Goal: Information Seeking & Learning: Learn about a topic

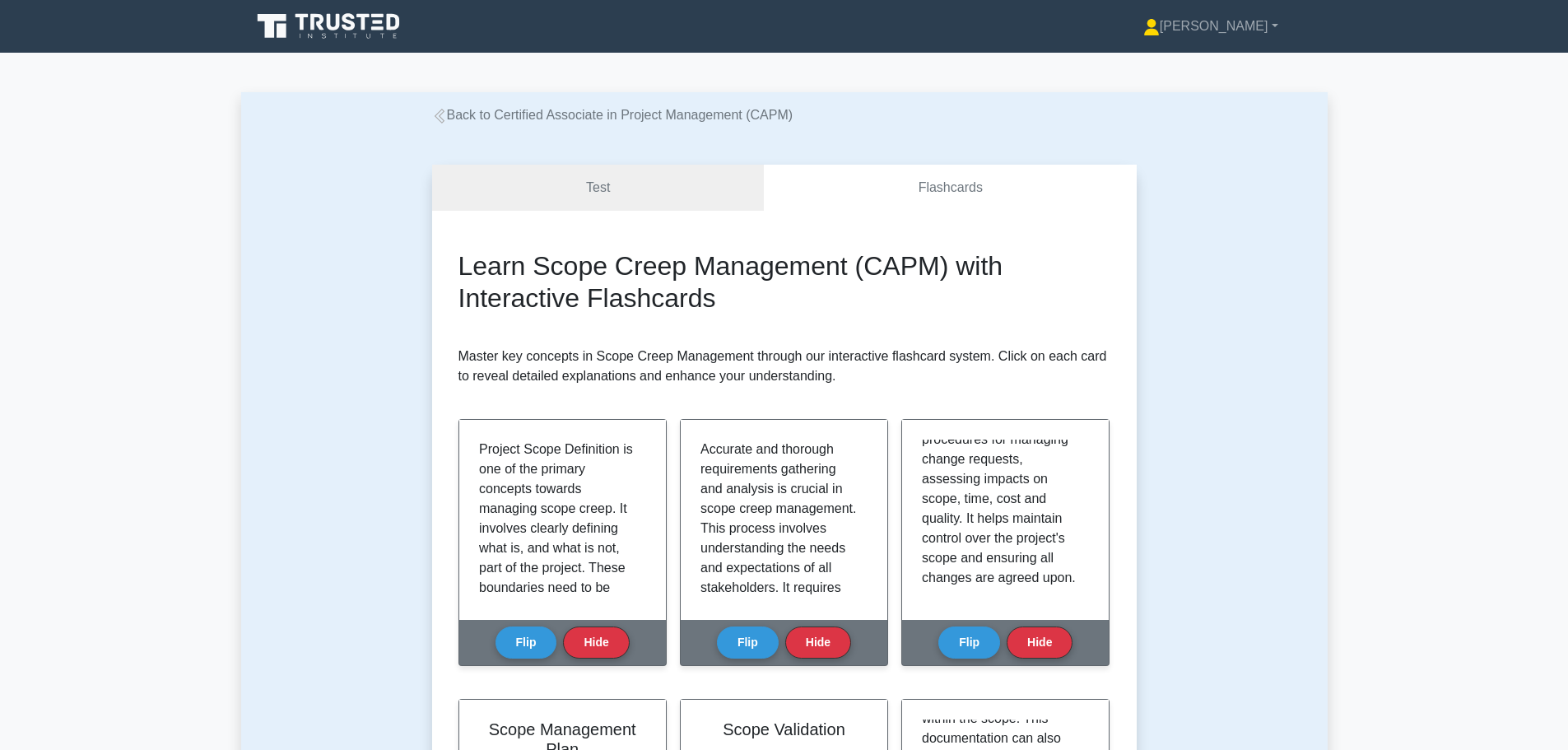
click at [605, 115] on link "Back to Certified Associate in Project Management (CAPM)" at bounding box center [612, 115] width 361 height 14
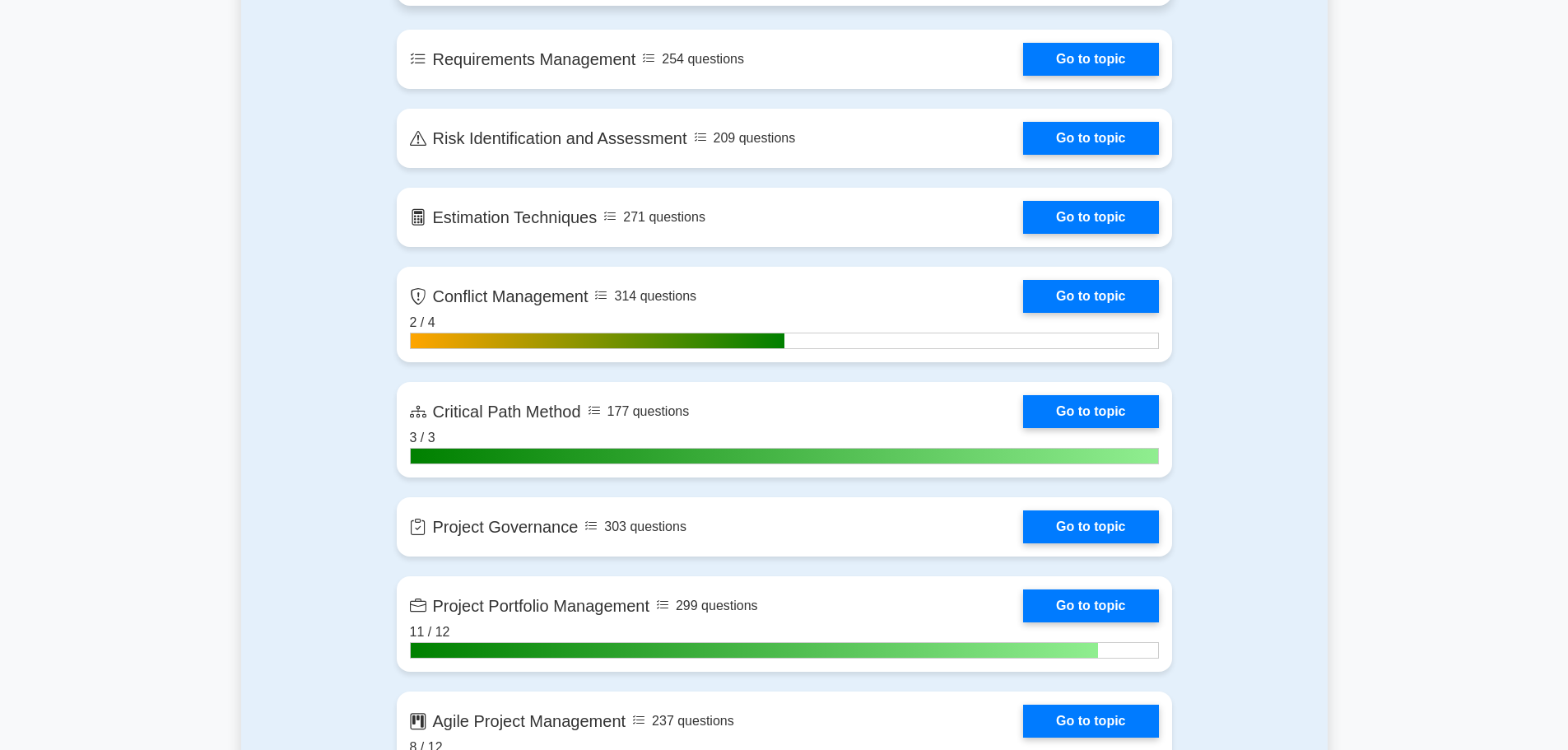
scroll to position [2553, 0]
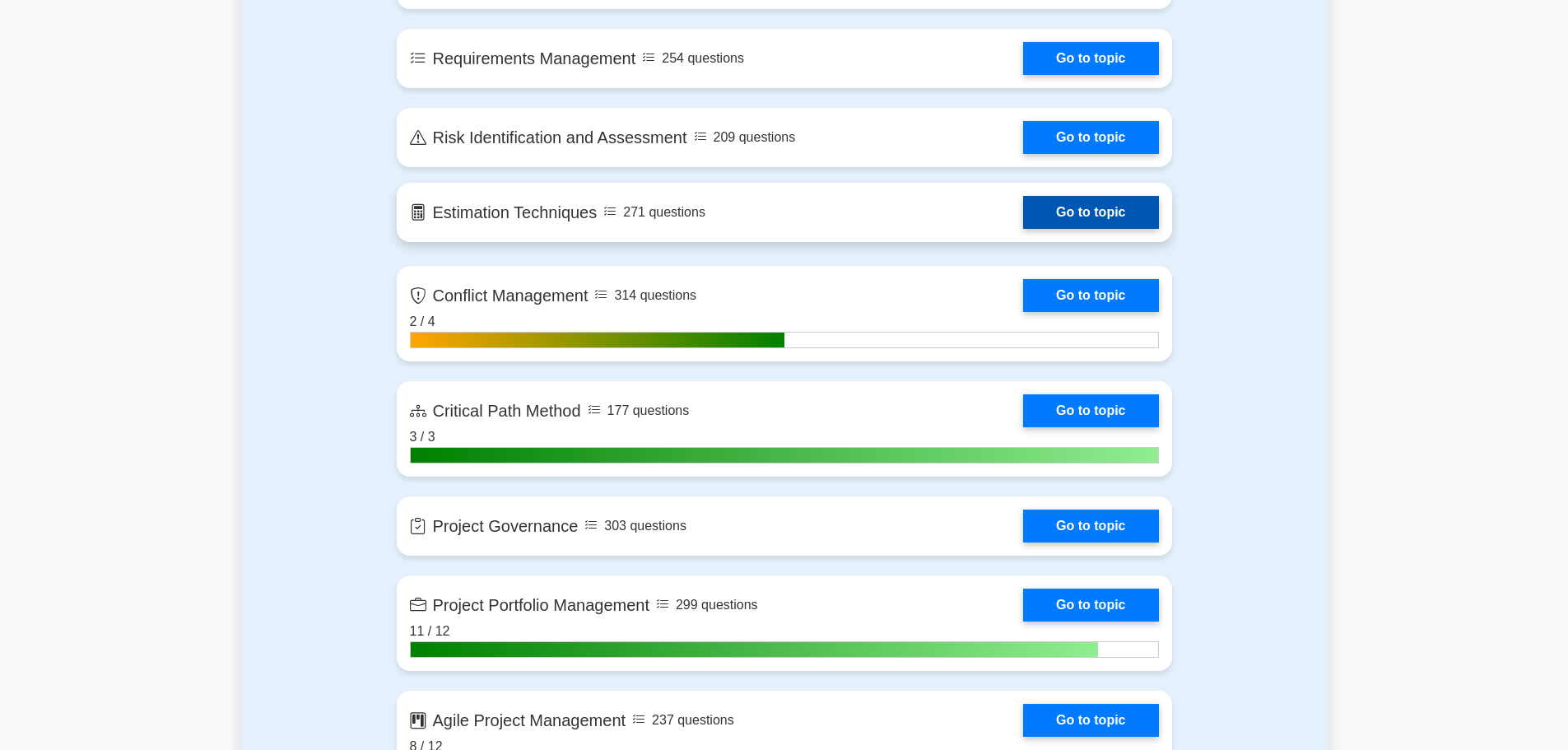
click at [1113, 221] on link "Go to topic" at bounding box center [1090, 213] width 135 height 33
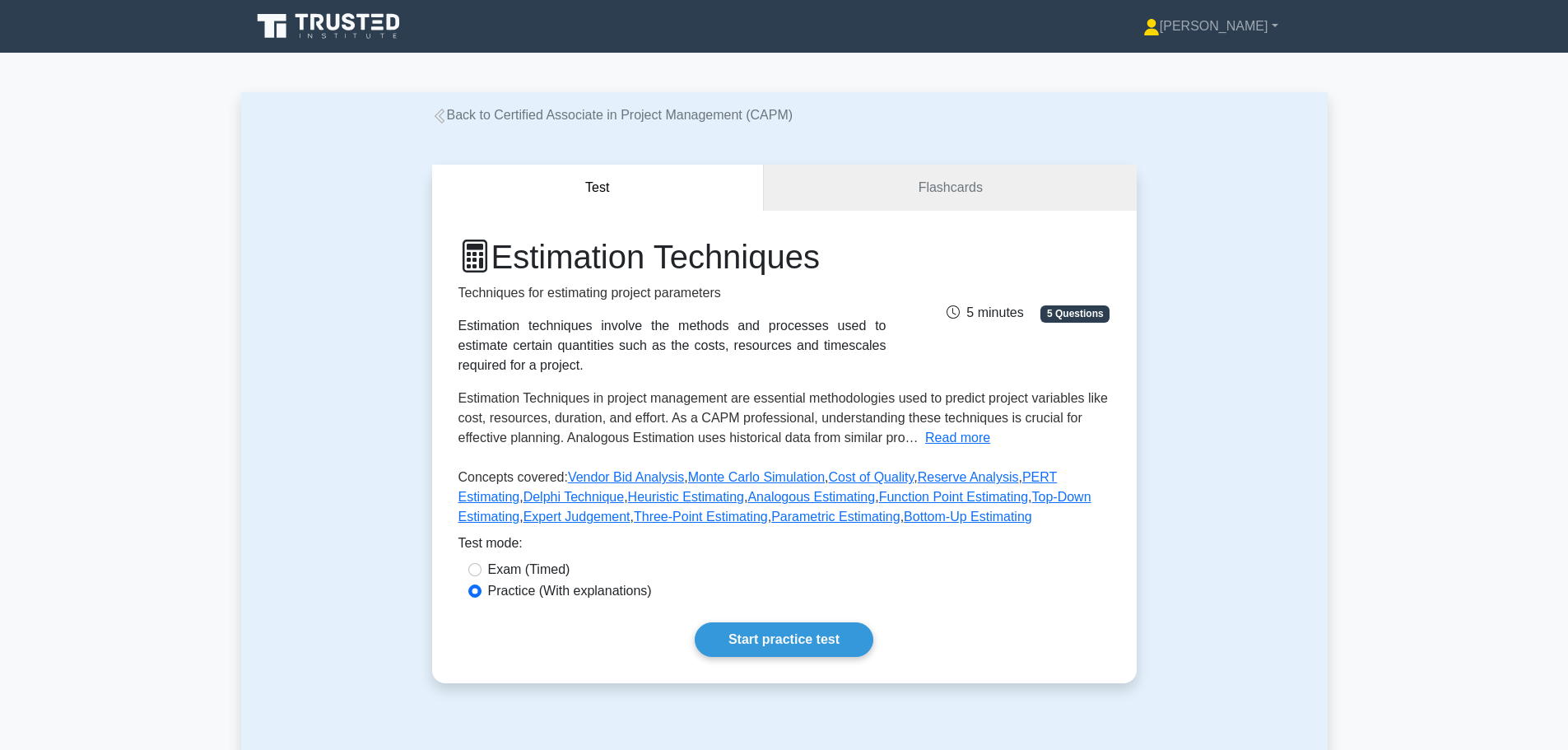
click at [479, 109] on link "Back to Certified Associate in Project Management (CAPM)" at bounding box center [612, 115] width 361 height 14
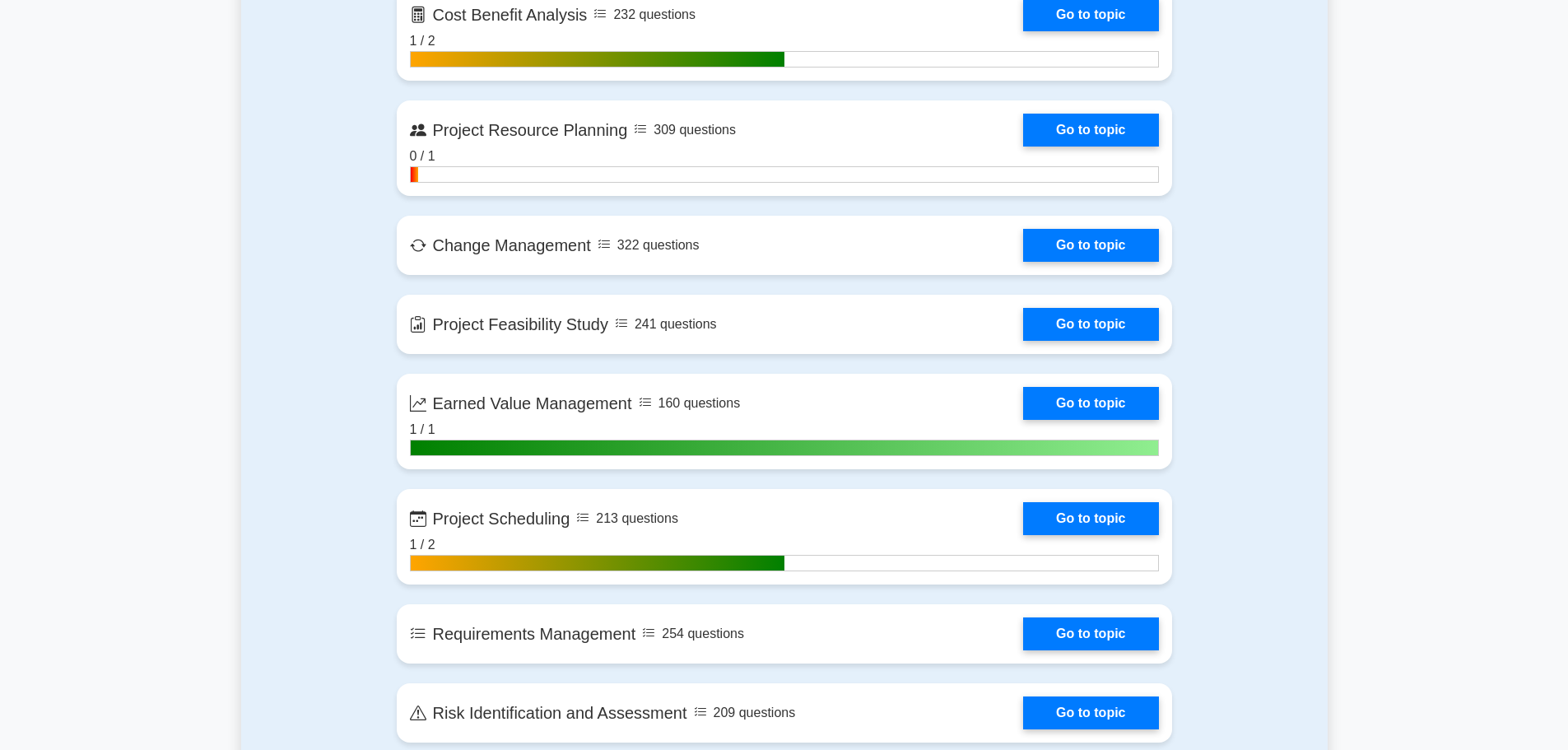
scroll to position [2059, 0]
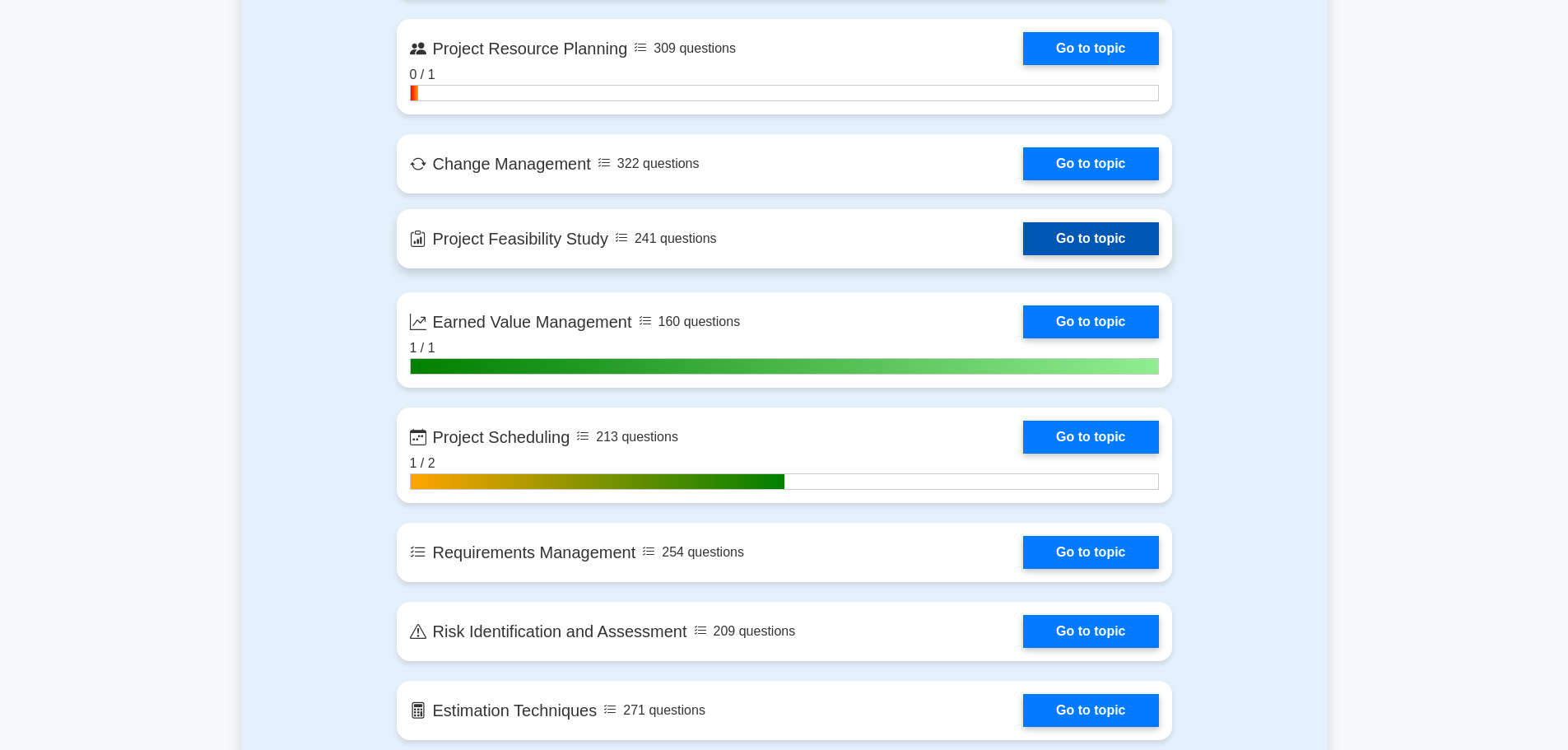
click at [1061, 231] on link "Go to topic" at bounding box center [1090, 239] width 135 height 33
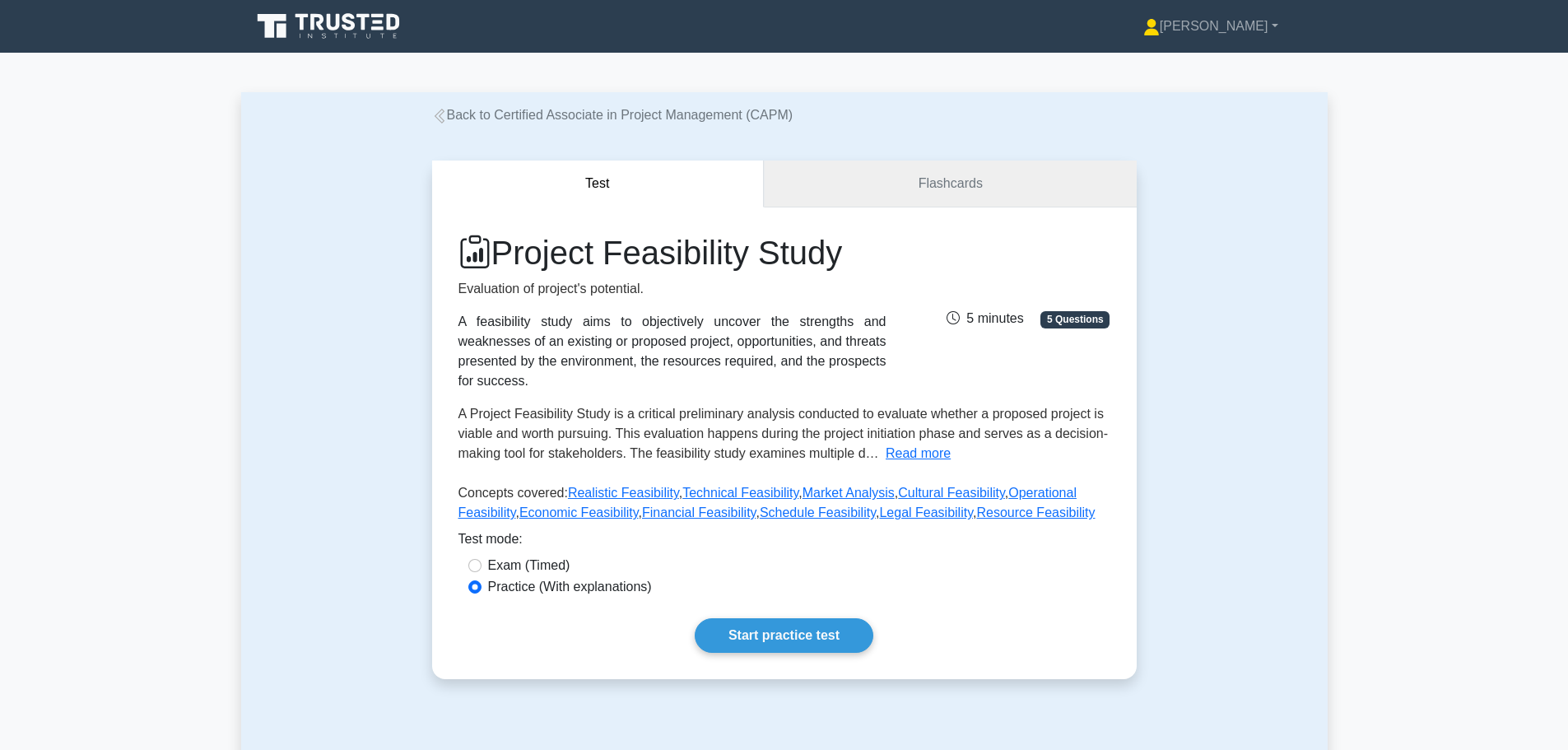
click at [851, 189] on link "Flashcards" at bounding box center [950, 184] width 372 height 47
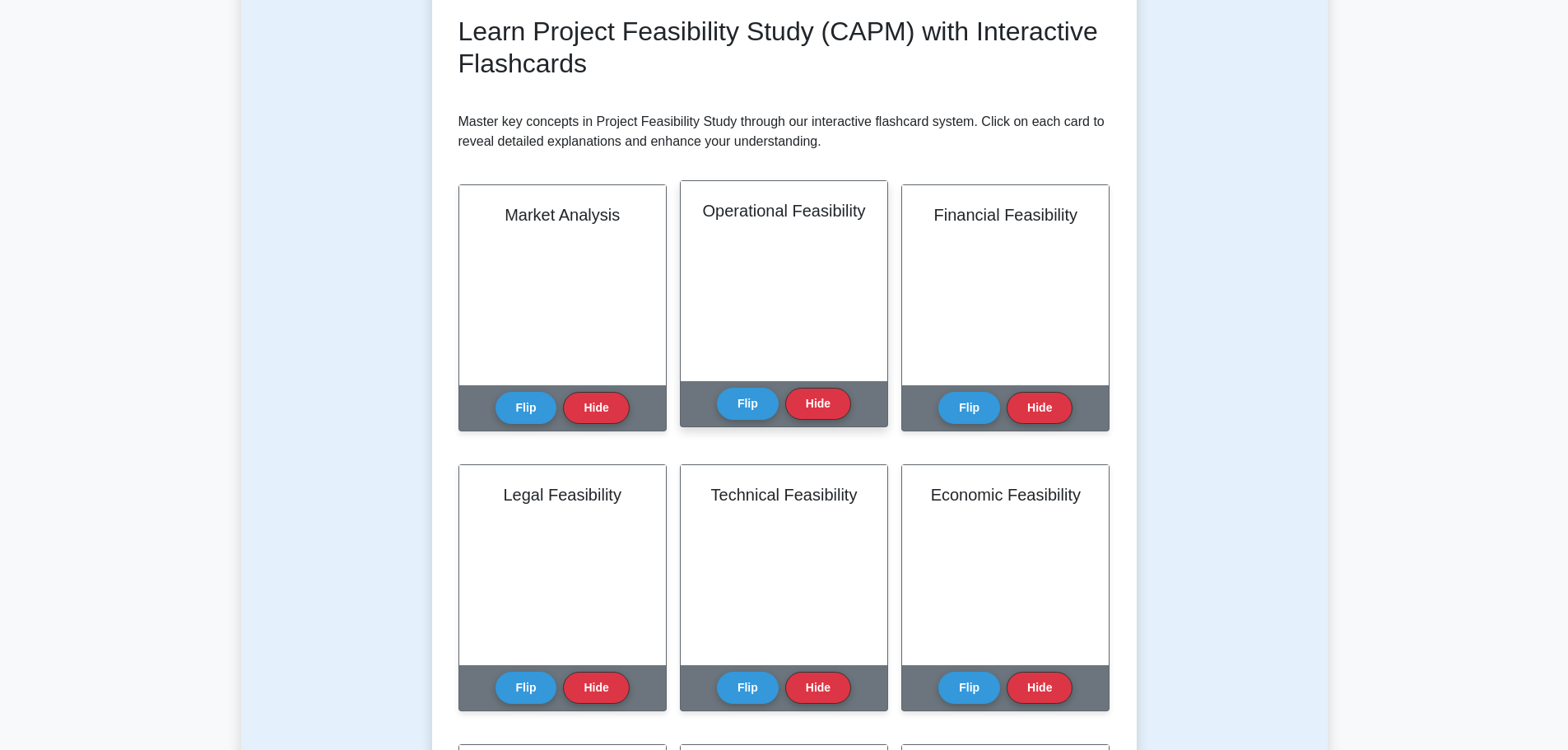
scroll to position [247, 0]
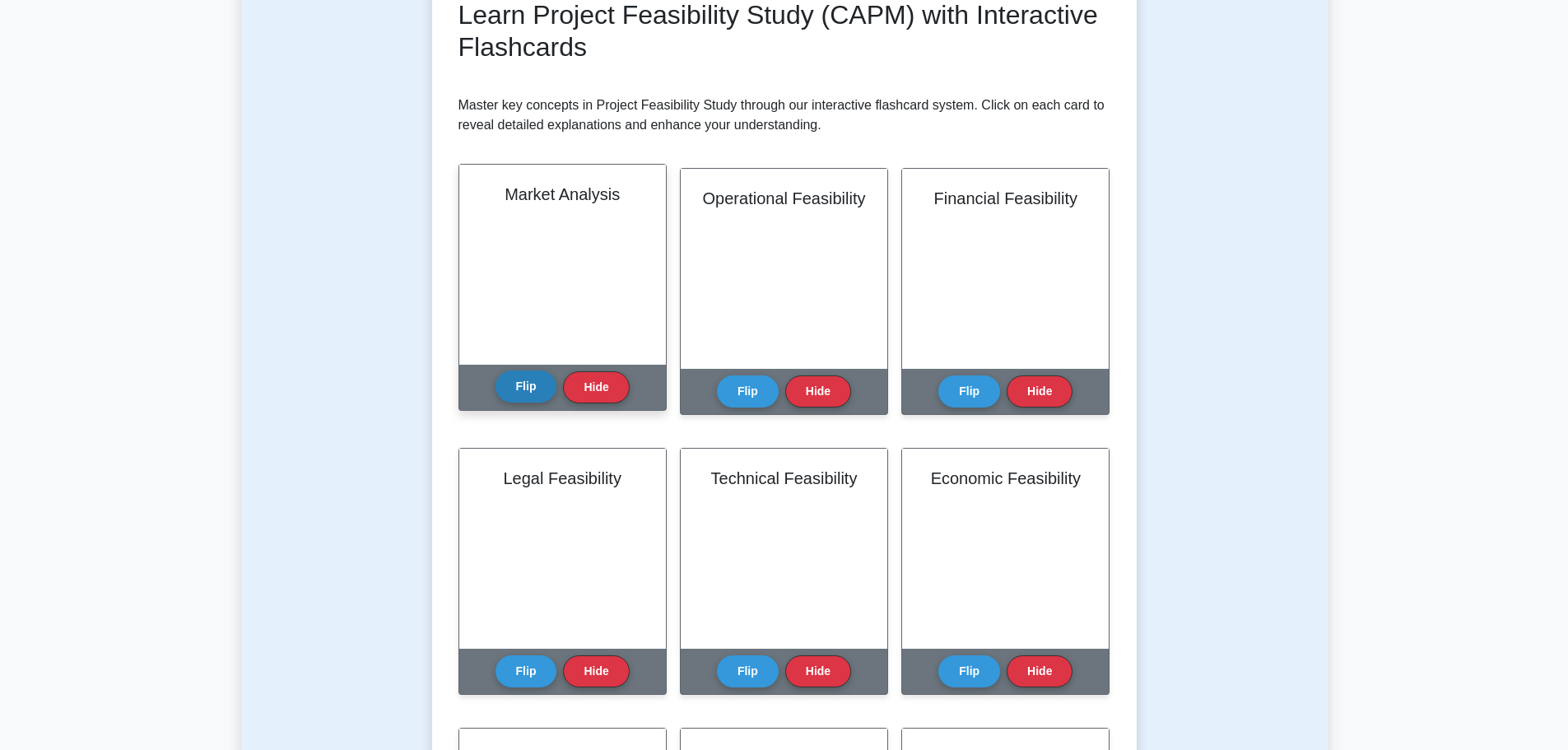
click at [535, 386] on button "Flip" at bounding box center [526, 387] width 62 height 32
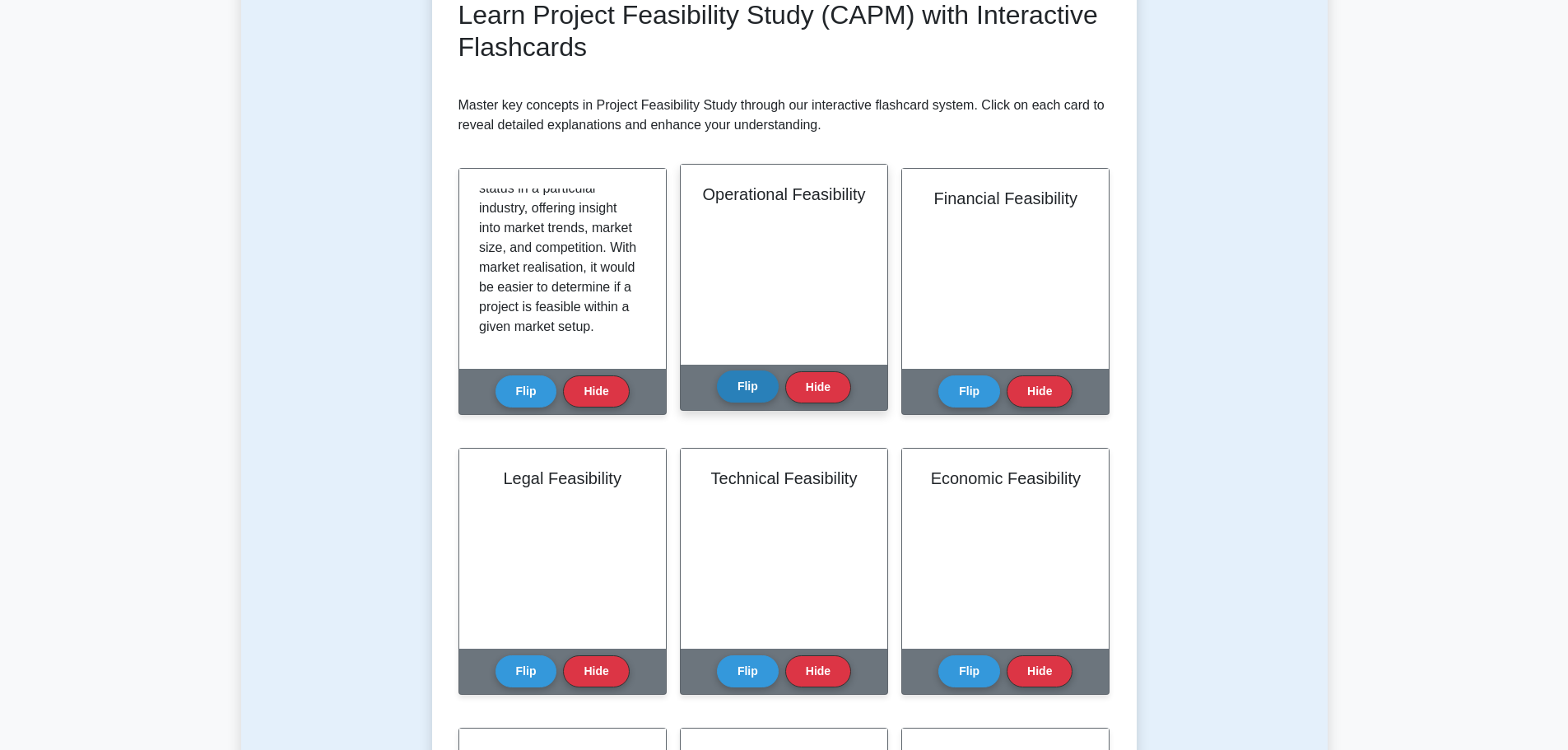
click at [758, 381] on button "Flip" at bounding box center [748, 387] width 62 height 32
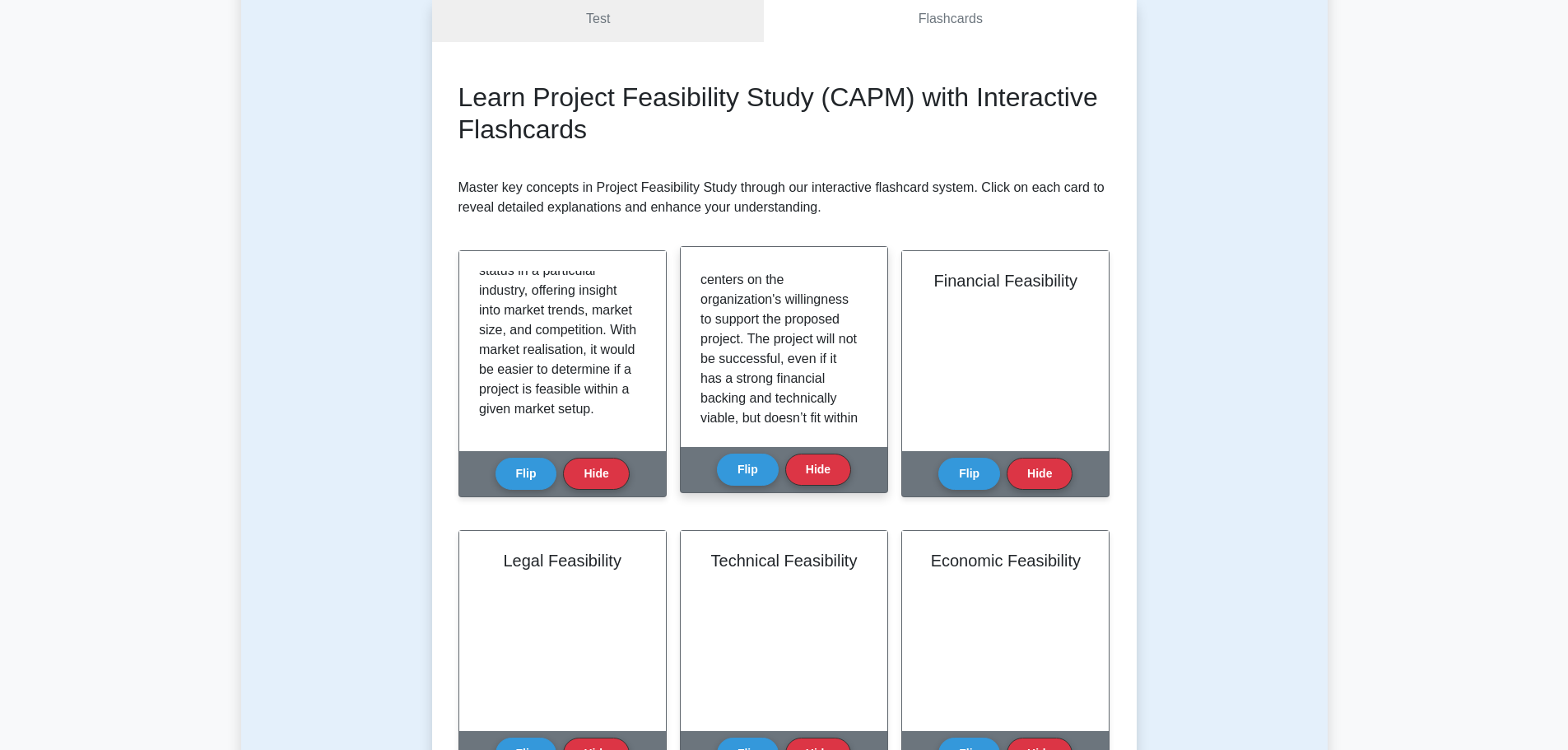
scroll to position [165, 0]
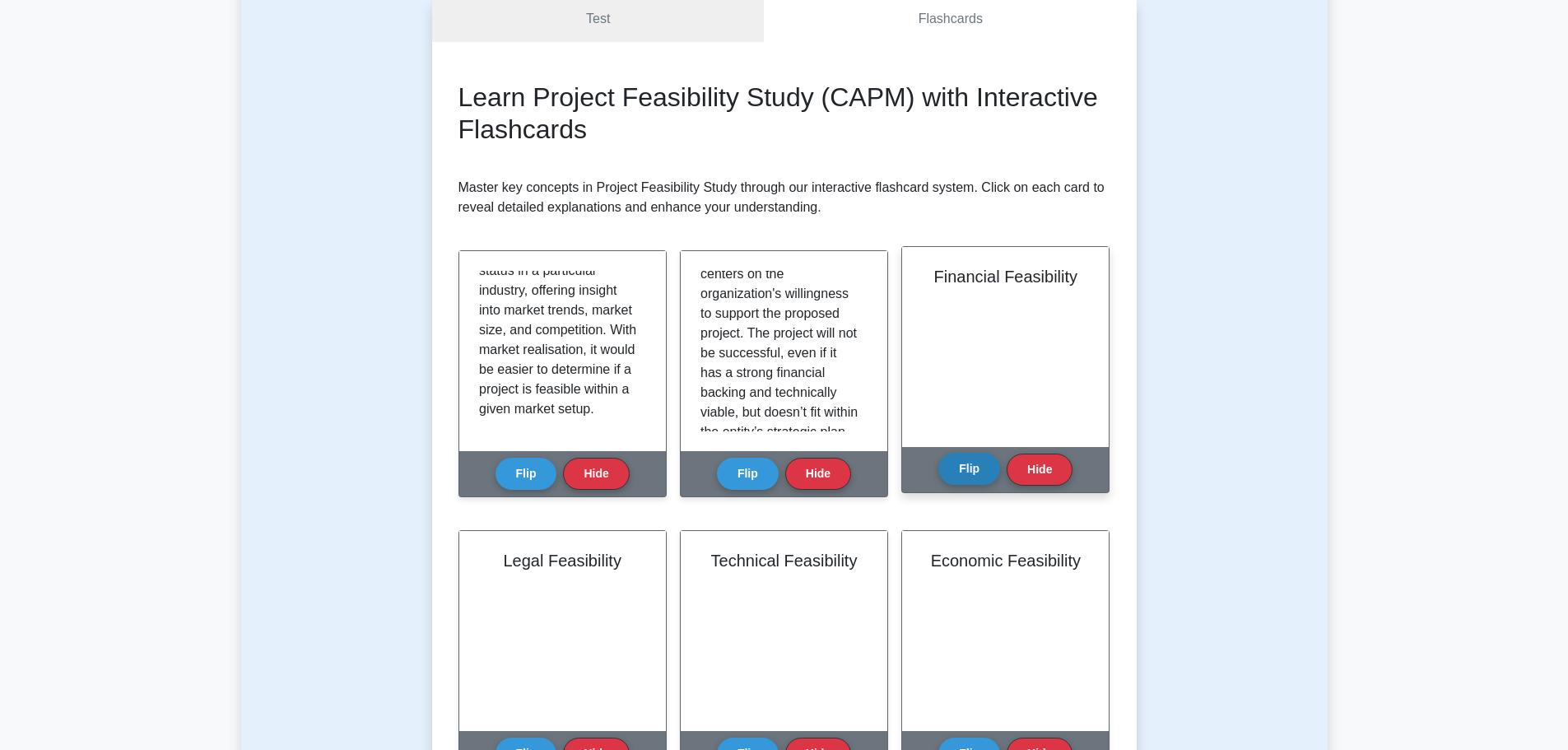
click at [979, 463] on button "Flip" at bounding box center [969, 469] width 62 height 32
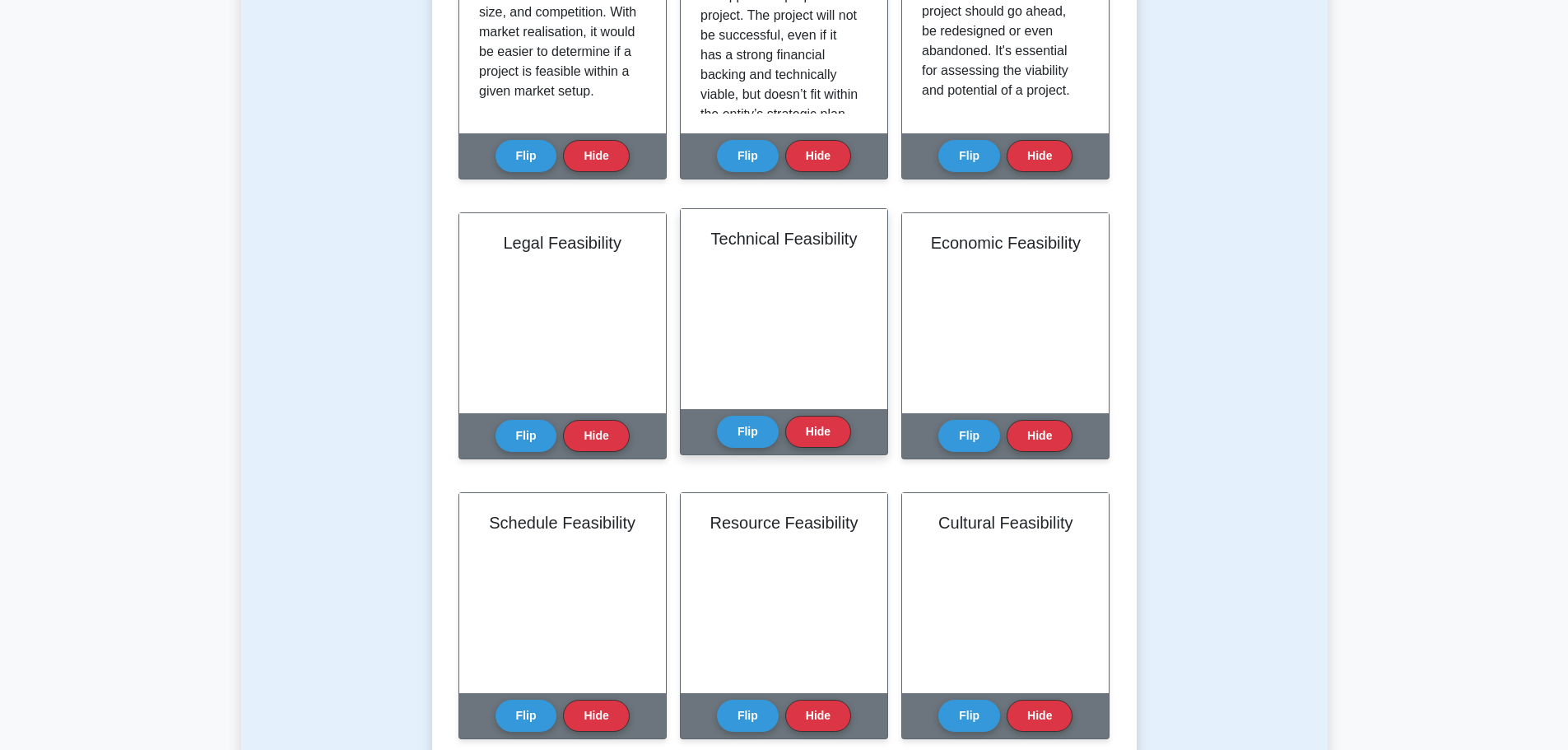
scroll to position [494, 0]
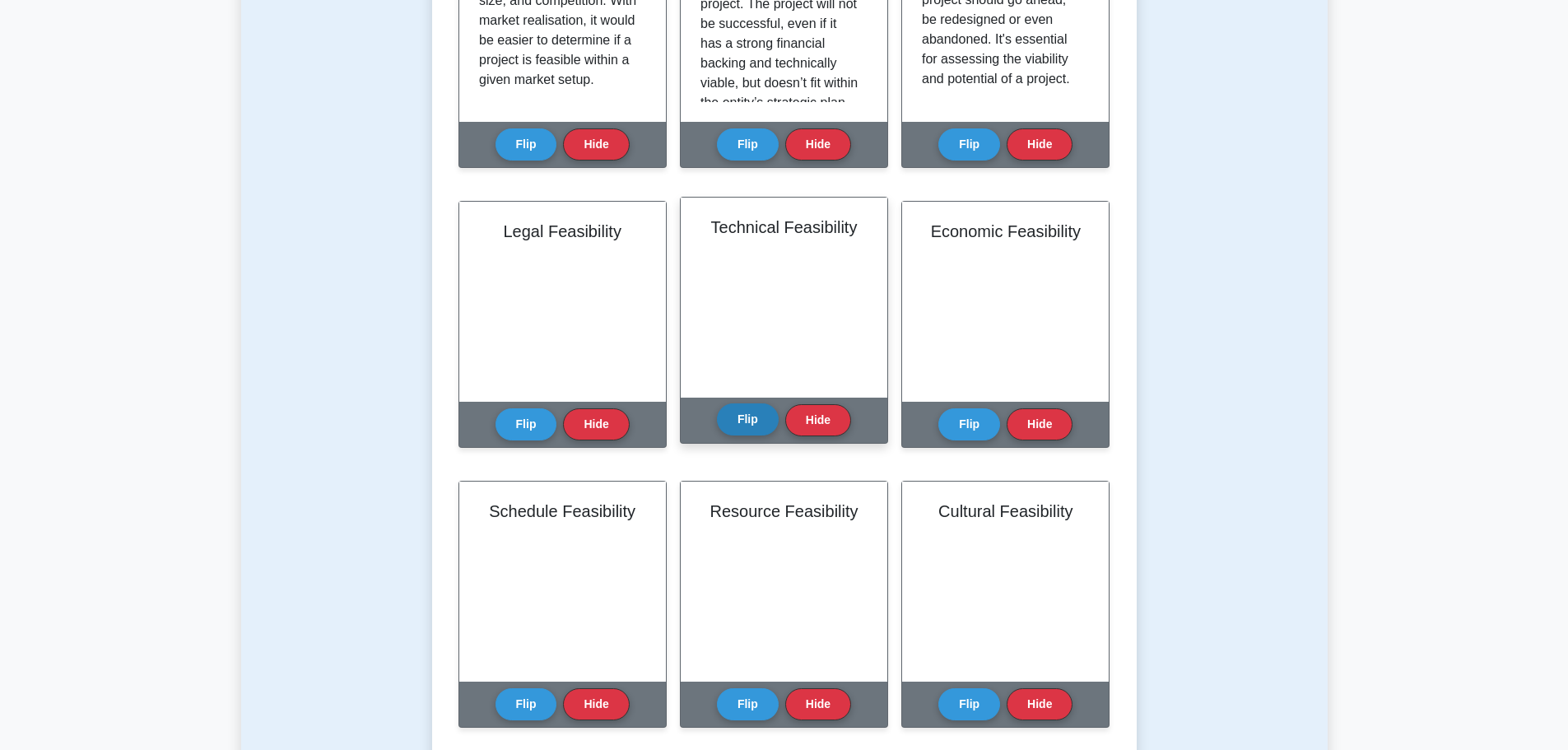
click at [737, 410] on button "Flip" at bounding box center [748, 419] width 62 height 32
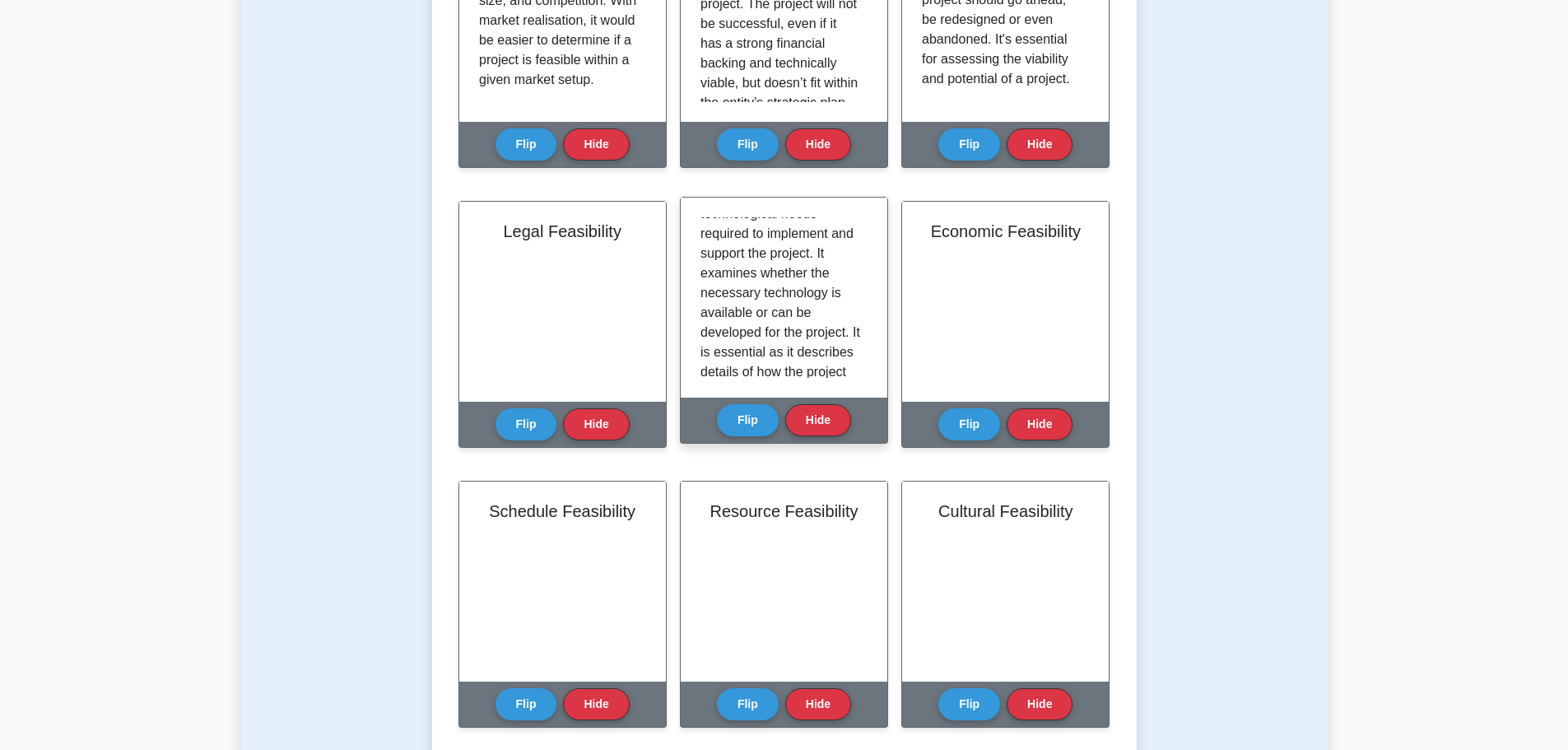
scroll to position [83, 0]
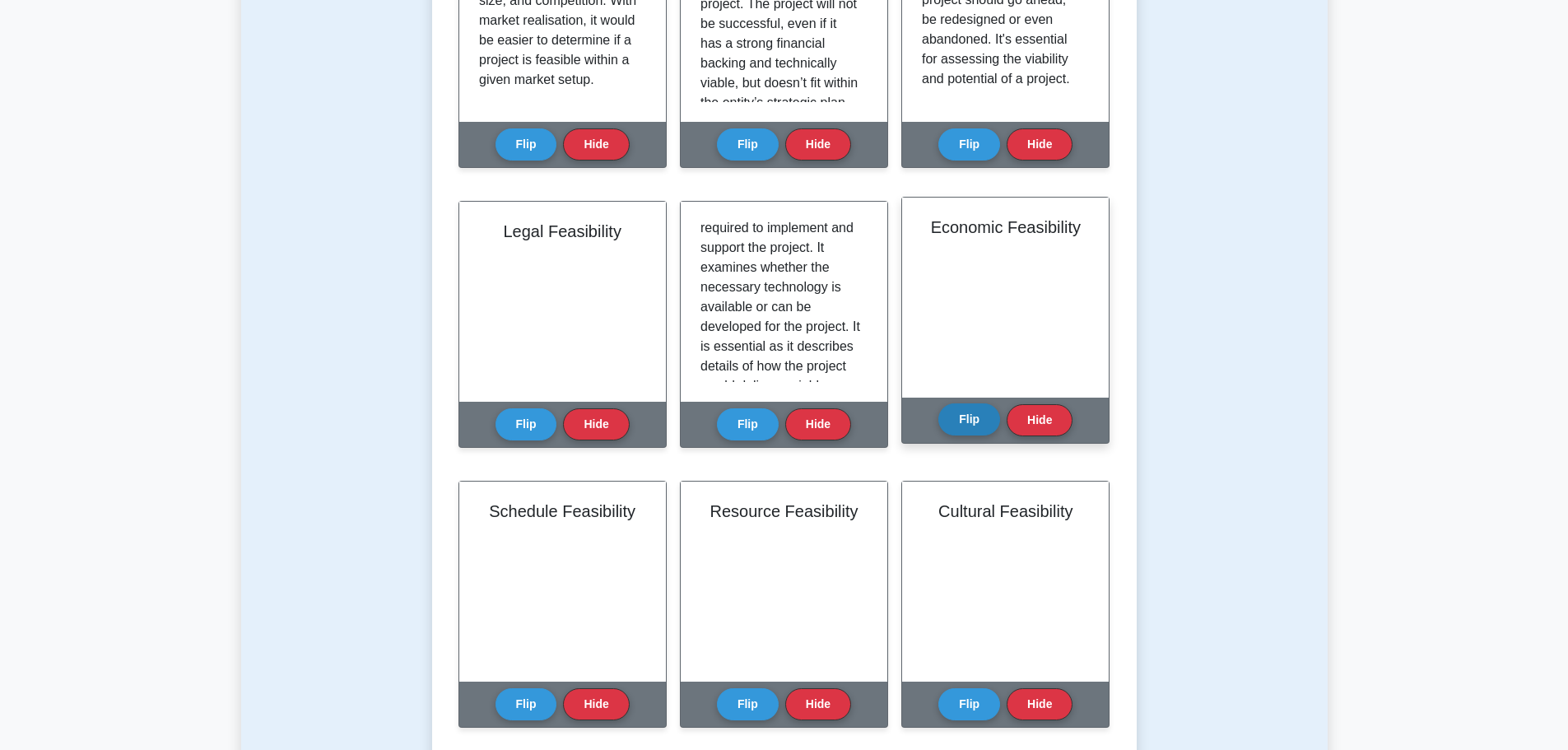
click at [980, 431] on button "Flip" at bounding box center [969, 419] width 62 height 32
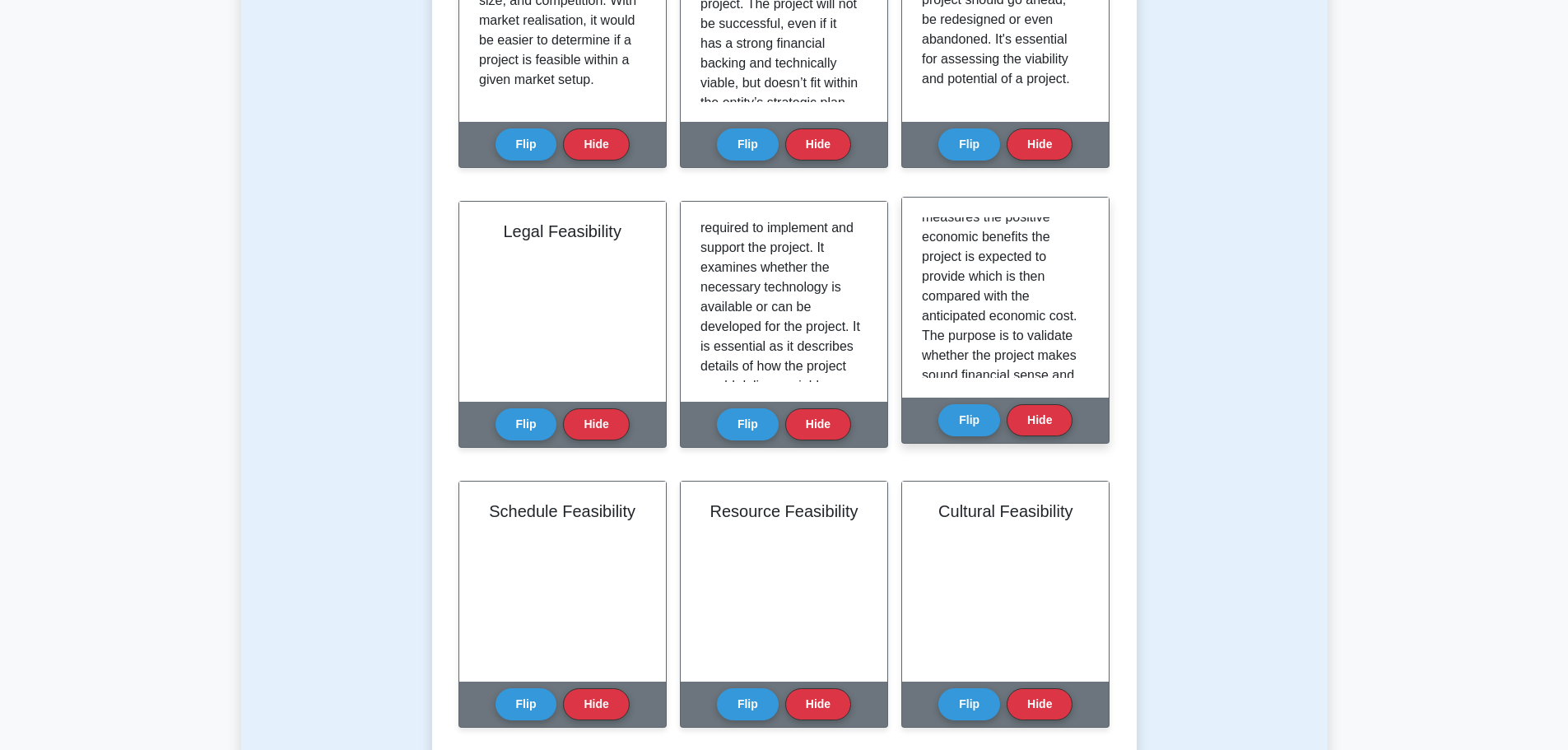
scroll to position [165, 0]
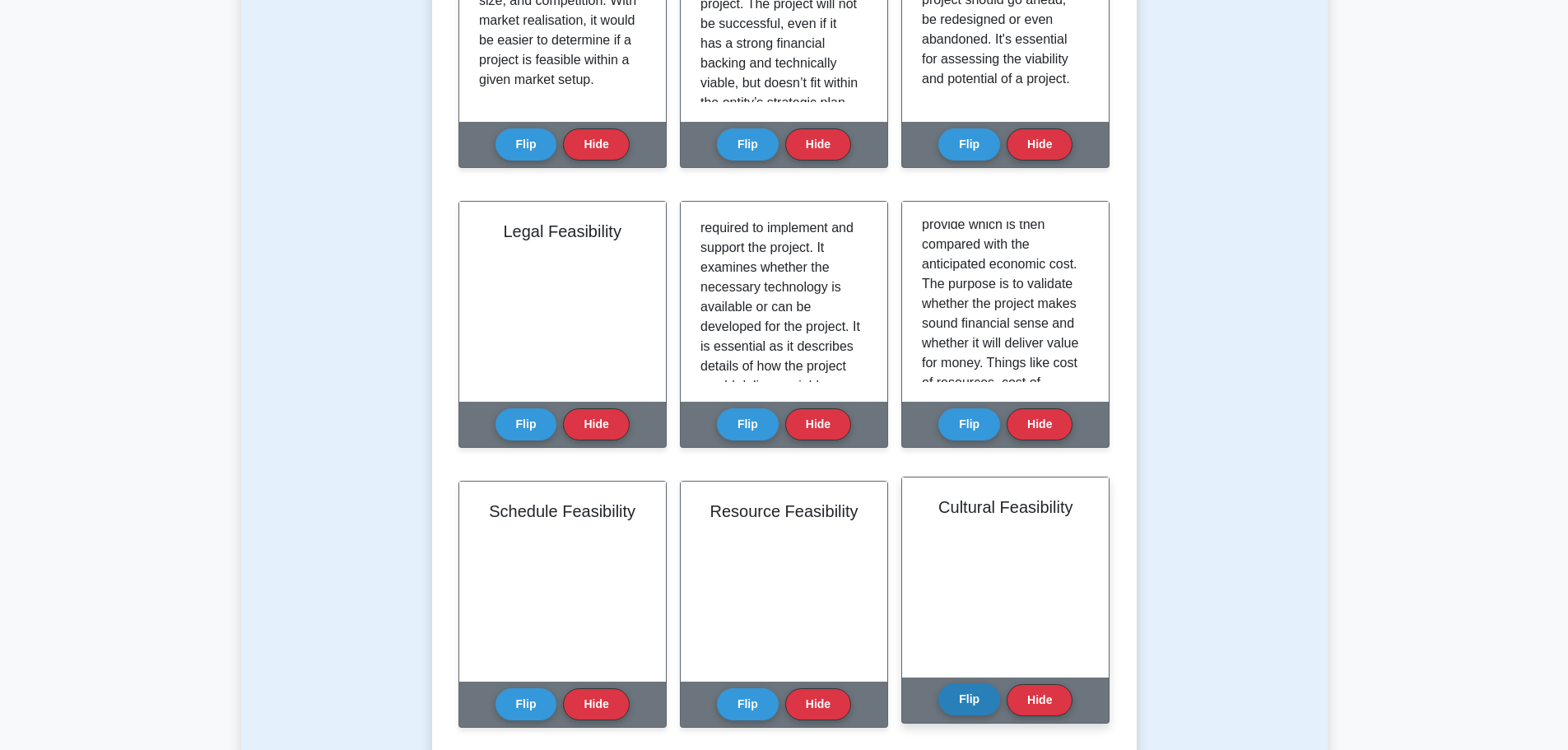
click at [960, 702] on button "Flip" at bounding box center [969, 699] width 62 height 32
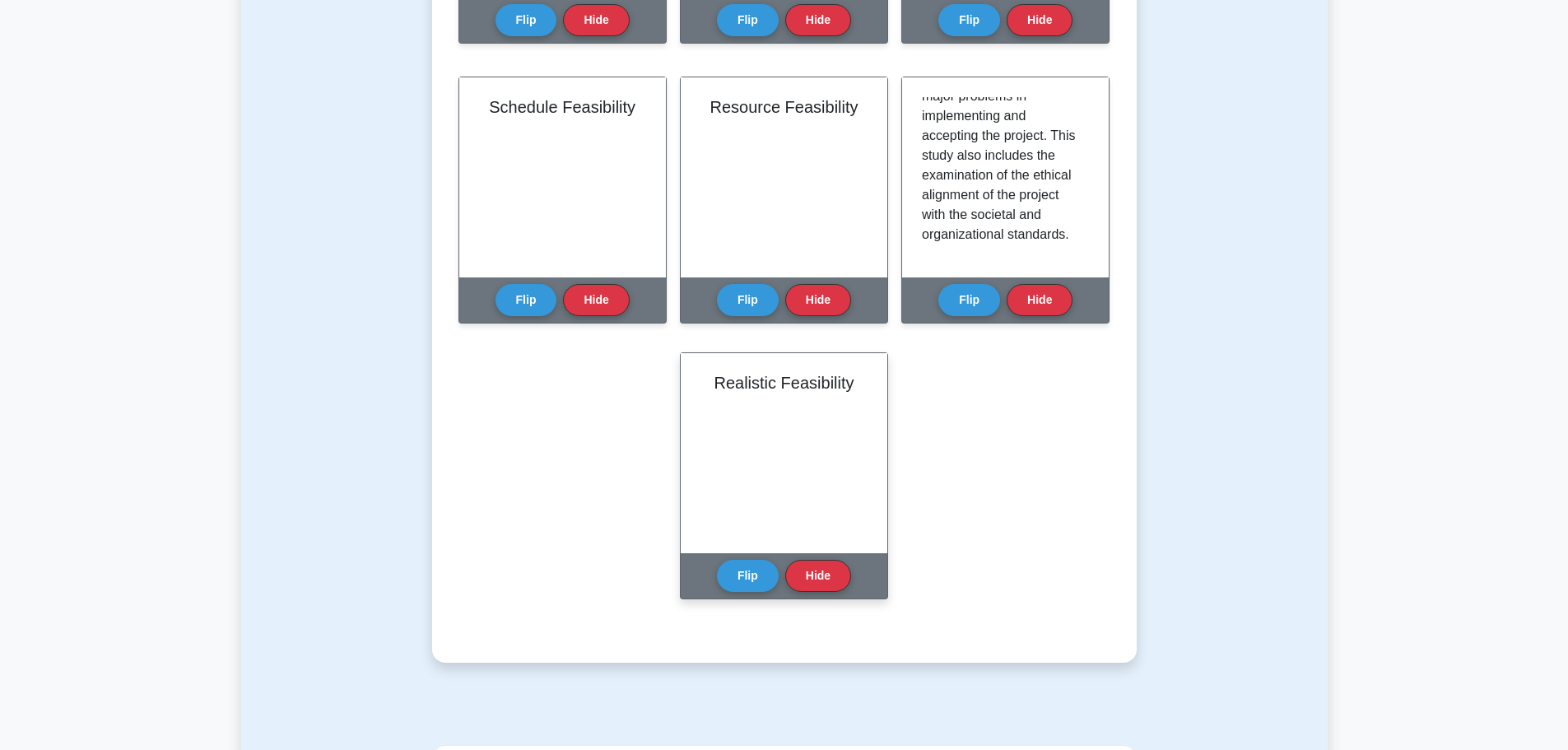
scroll to position [906, 0]
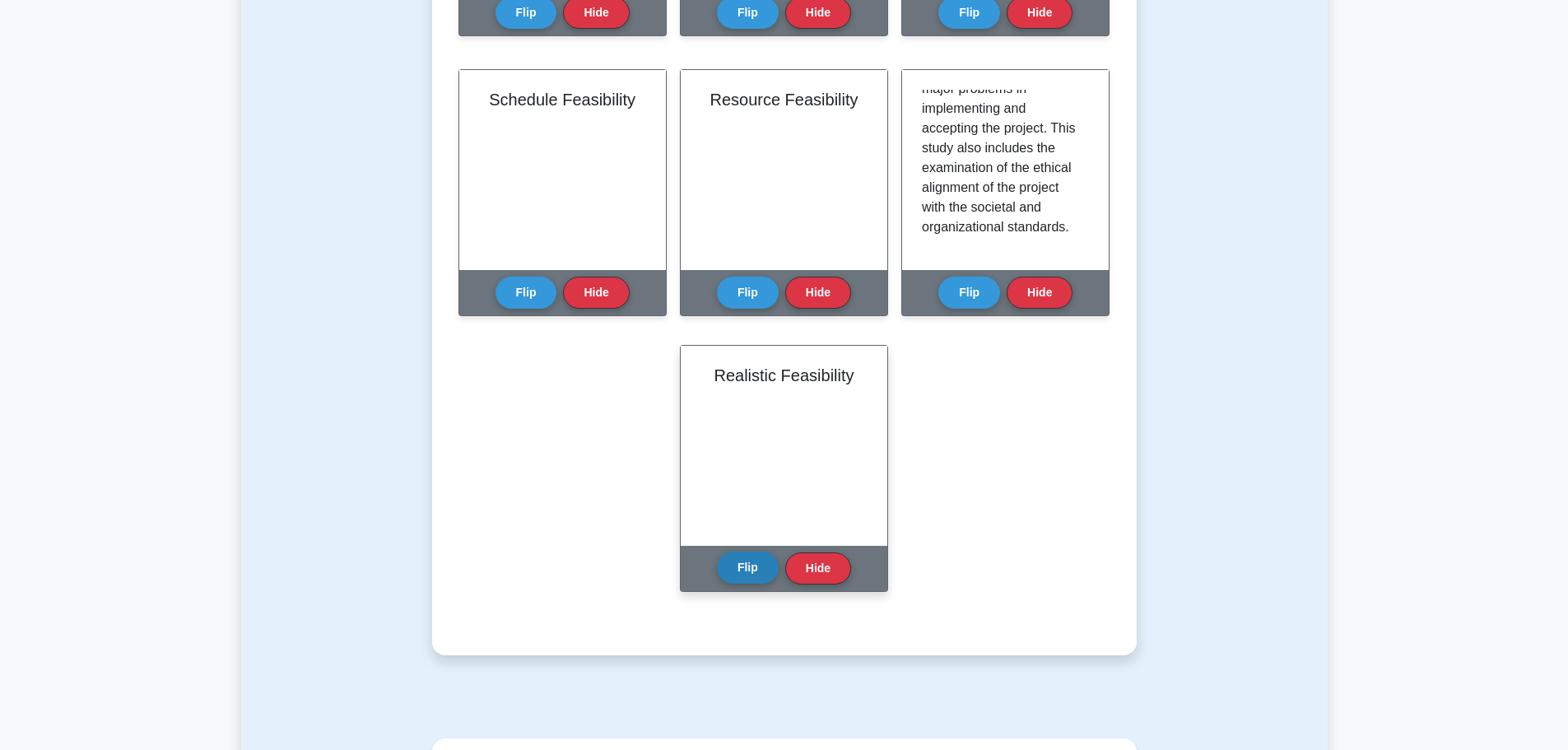
click at [732, 570] on button "Flip" at bounding box center [748, 568] width 62 height 32
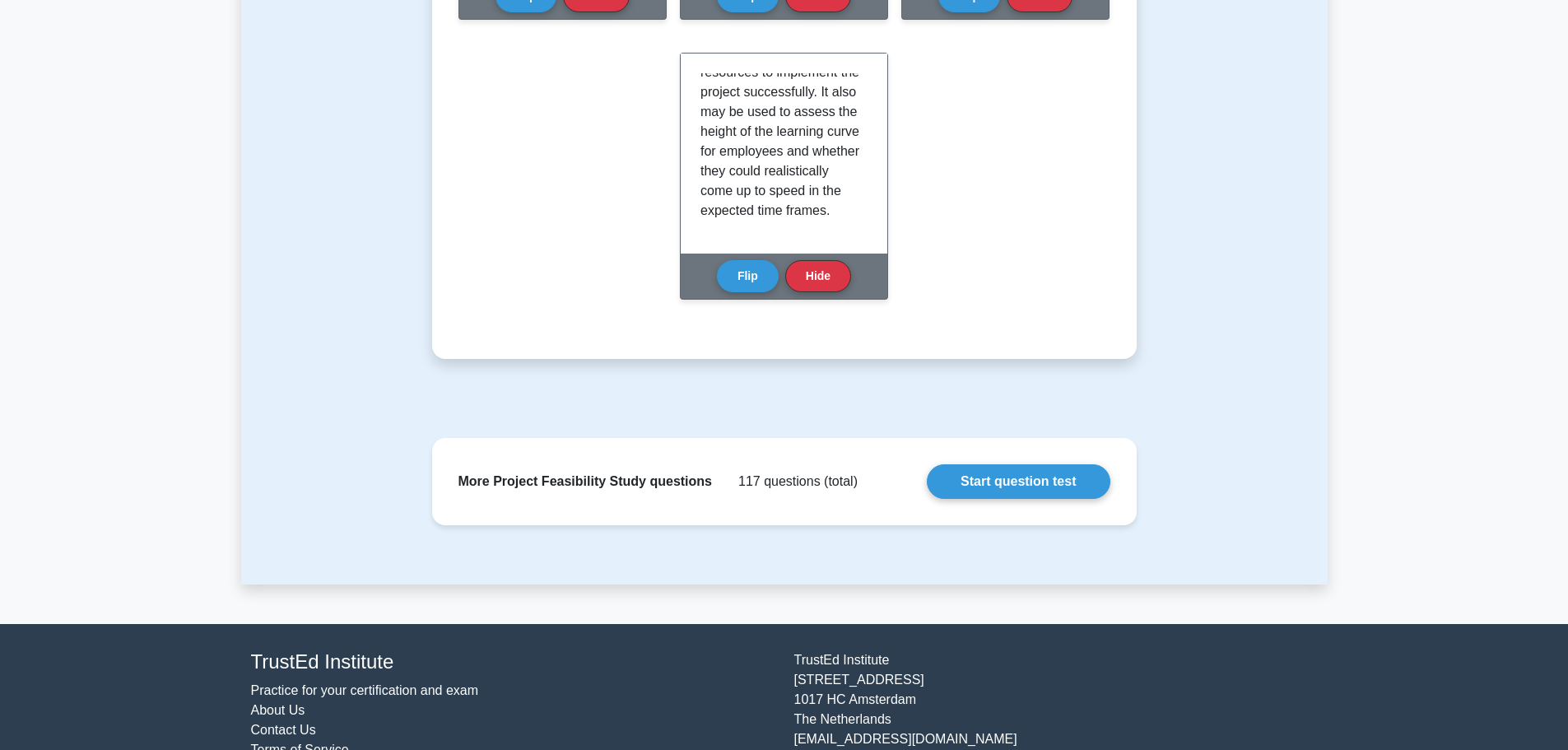
scroll to position [1235, 0]
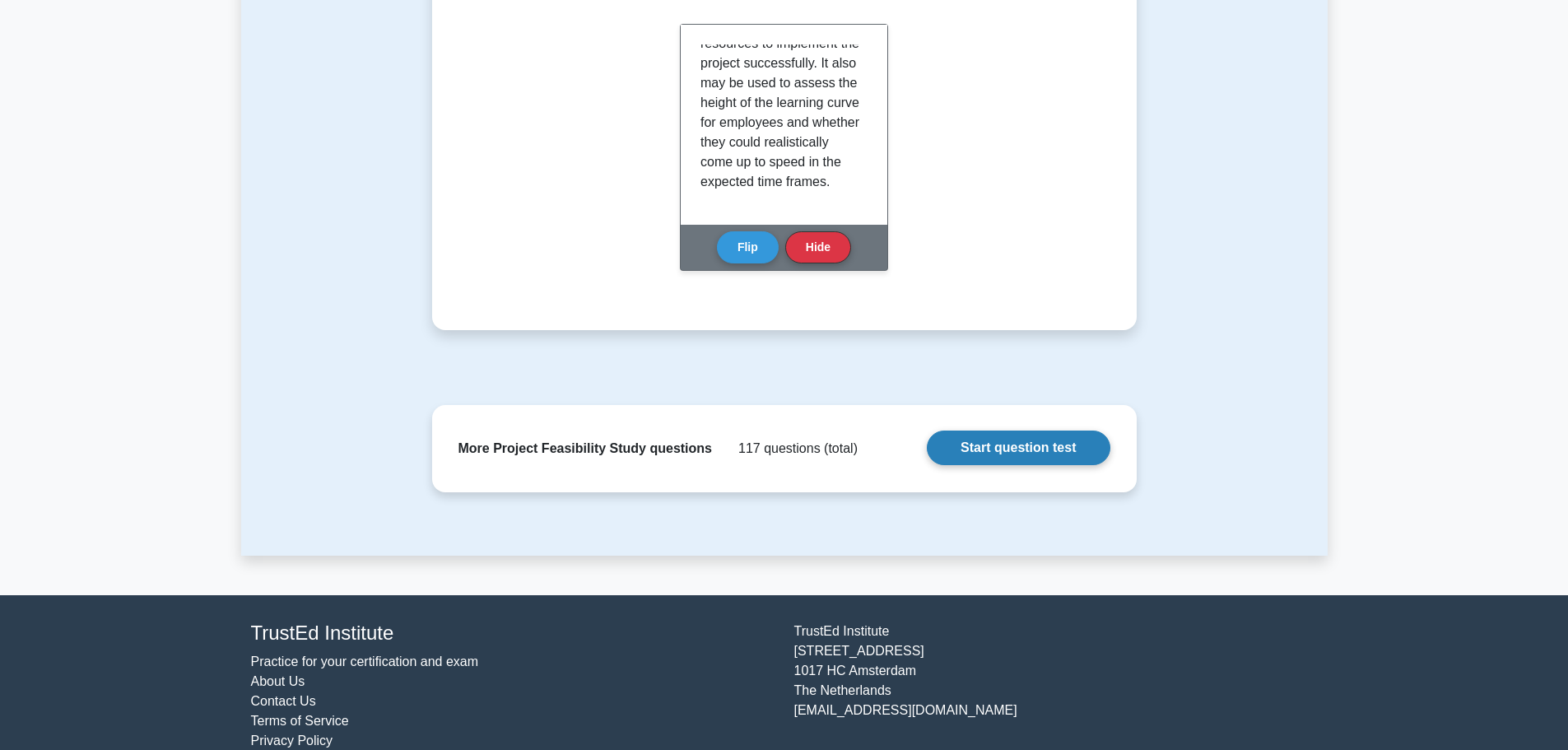
click at [1008, 442] on link "Start question test" at bounding box center [1019, 449] width 183 height 35
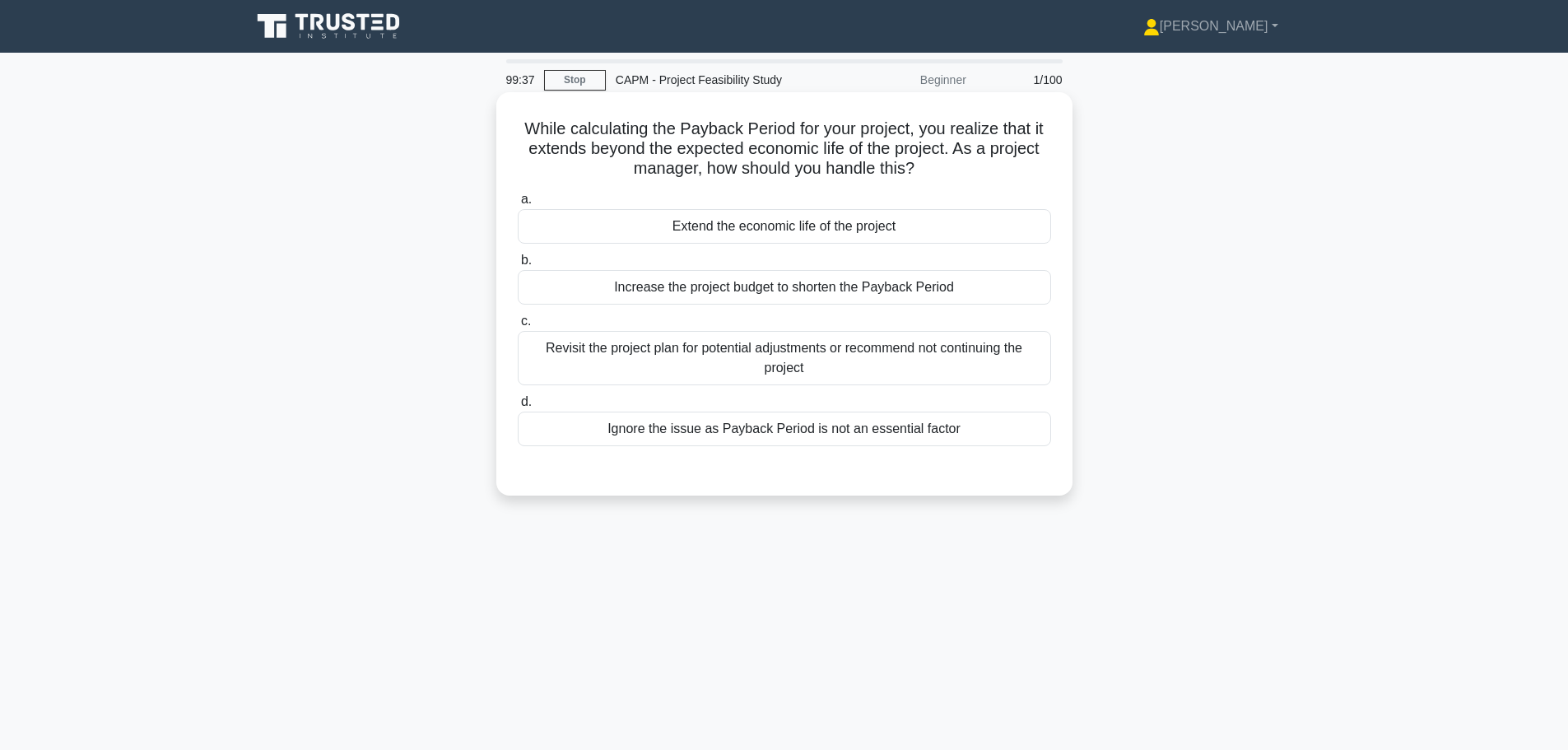
click at [888, 363] on div "Revisit the project plan for potential adjustments or recommend not continuing …" at bounding box center [784, 358] width 534 height 54
click at [518, 327] on input "c. Revisit the project plan for potential adjustments or recommend not continui…" at bounding box center [518, 321] width 0 height 10
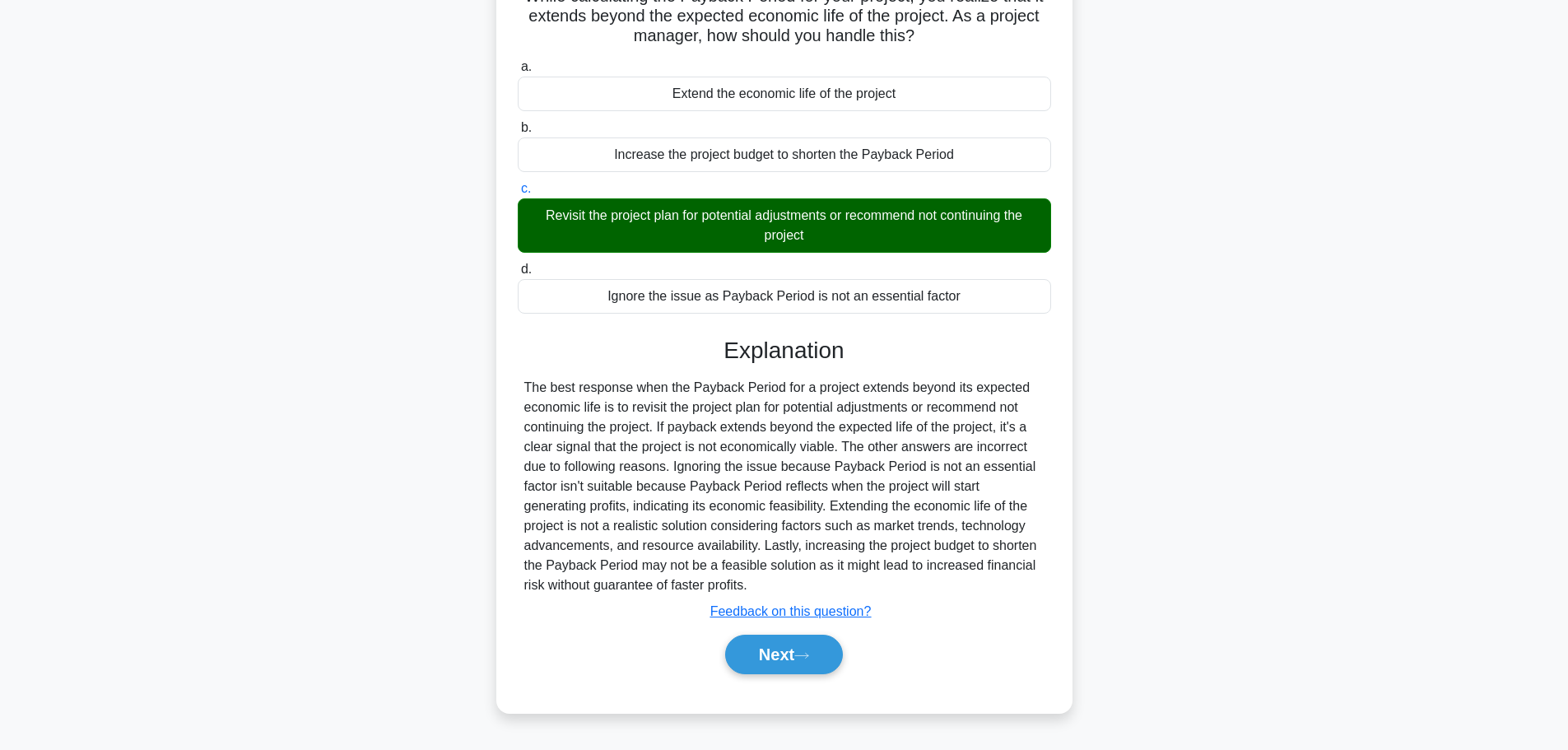
scroll to position [139, 0]
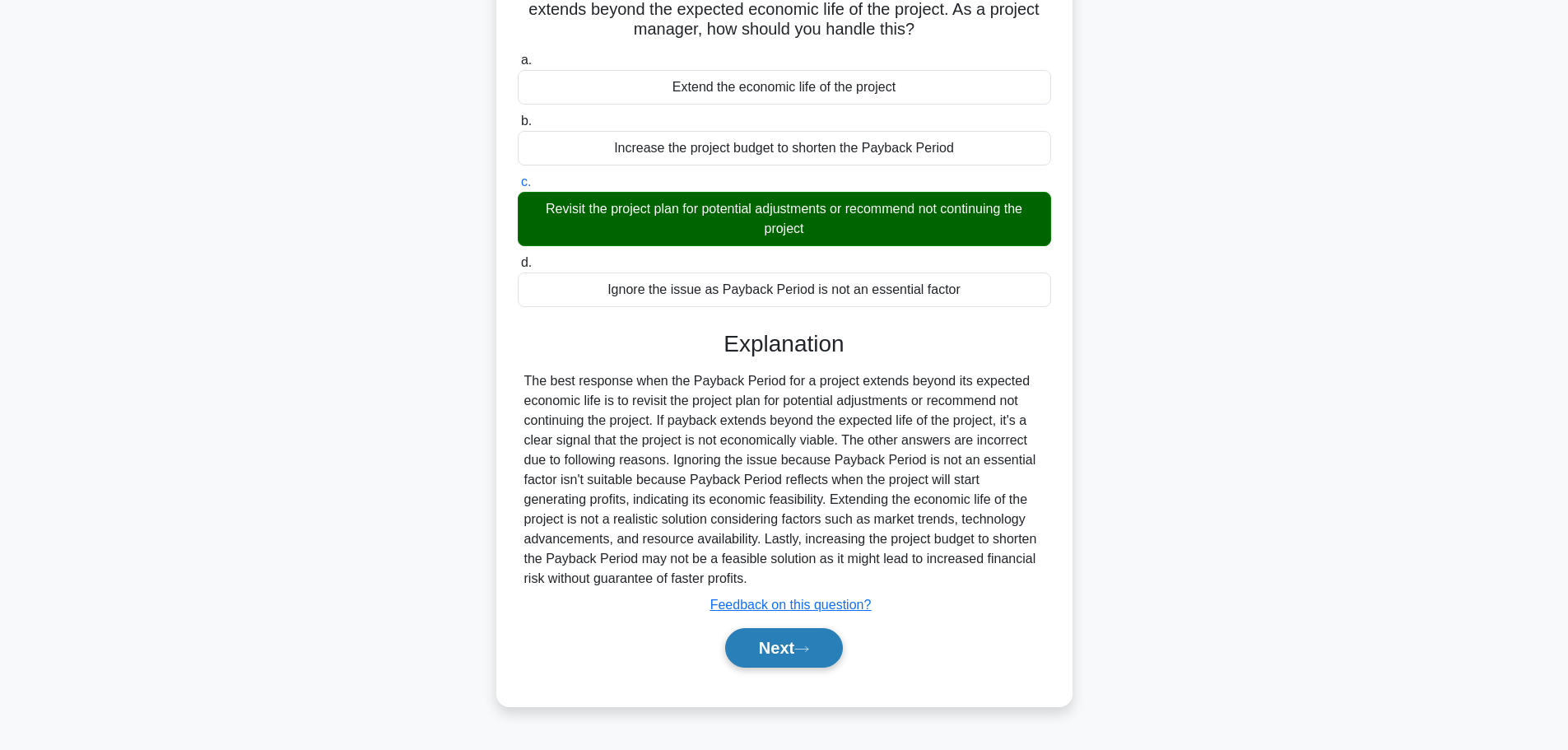
click at [808, 642] on button "Next" at bounding box center [784, 648] width 118 height 39
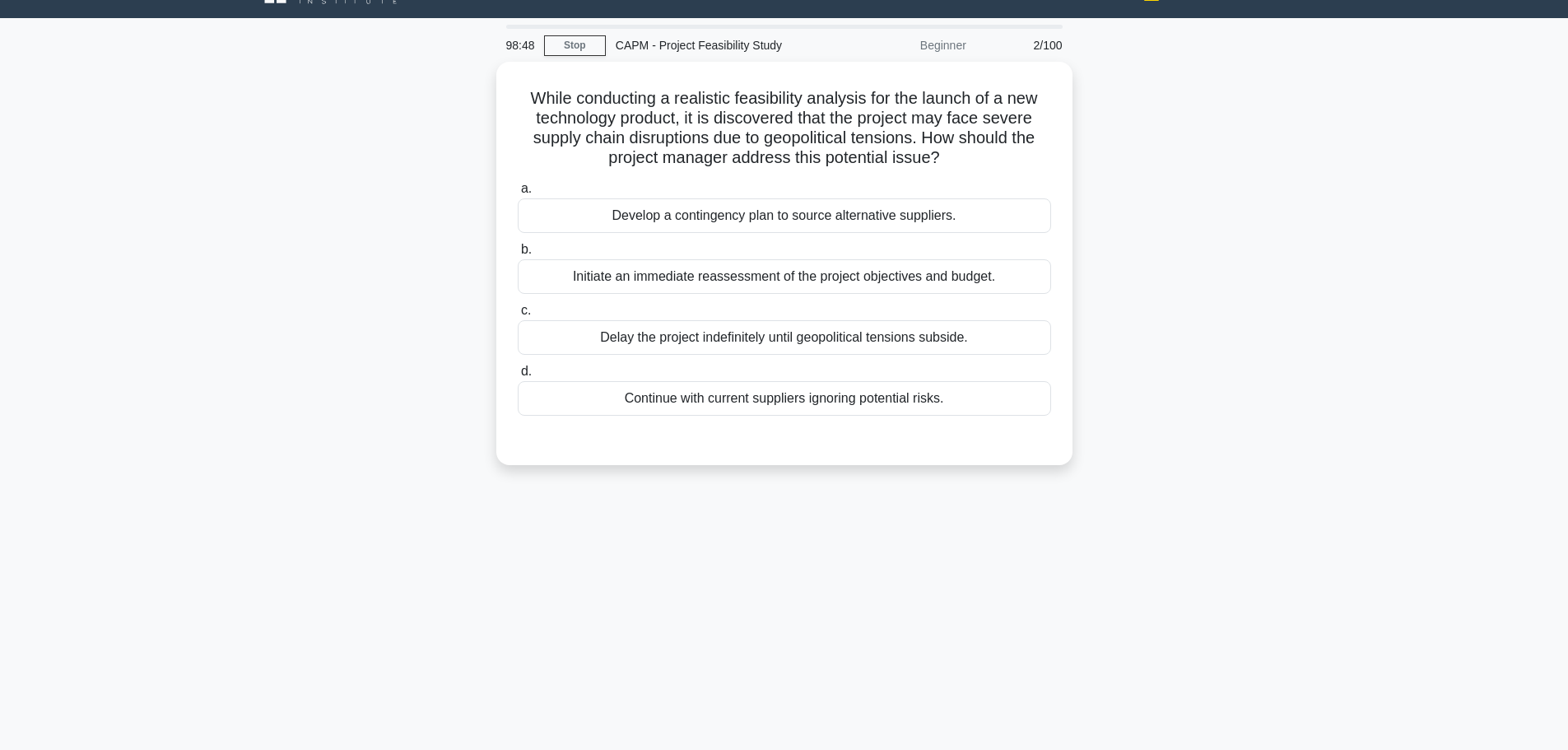
scroll to position [0, 0]
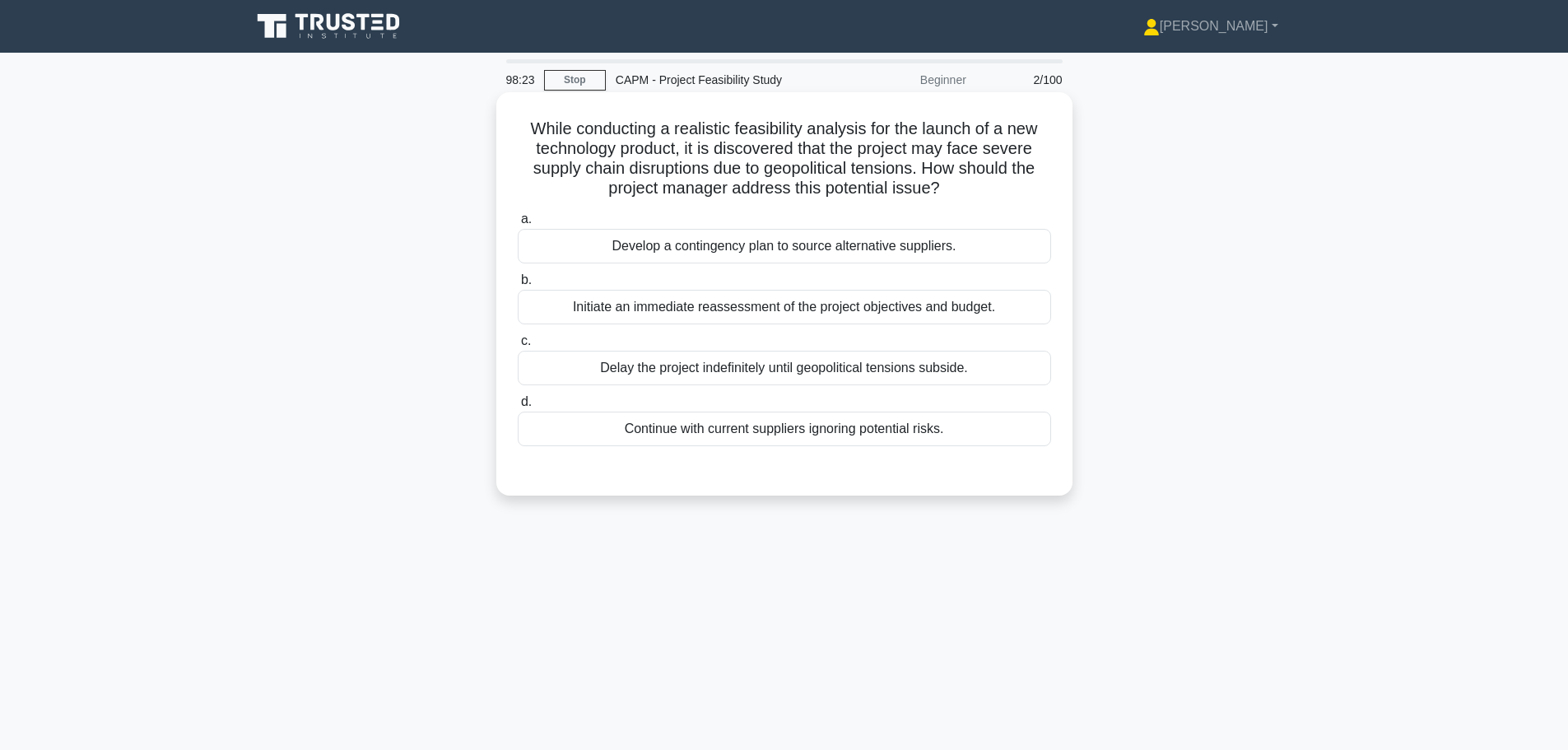
click at [779, 296] on div "Initiate an immediate reassessment of the project objectives and budget." at bounding box center [784, 307] width 534 height 35
click at [518, 286] on input "b. Initiate an immediate reassessment of the project objectives and budget." at bounding box center [518, 280] width 0 height 10
